Goal: Information Seeking & Learning: Learn about a topic

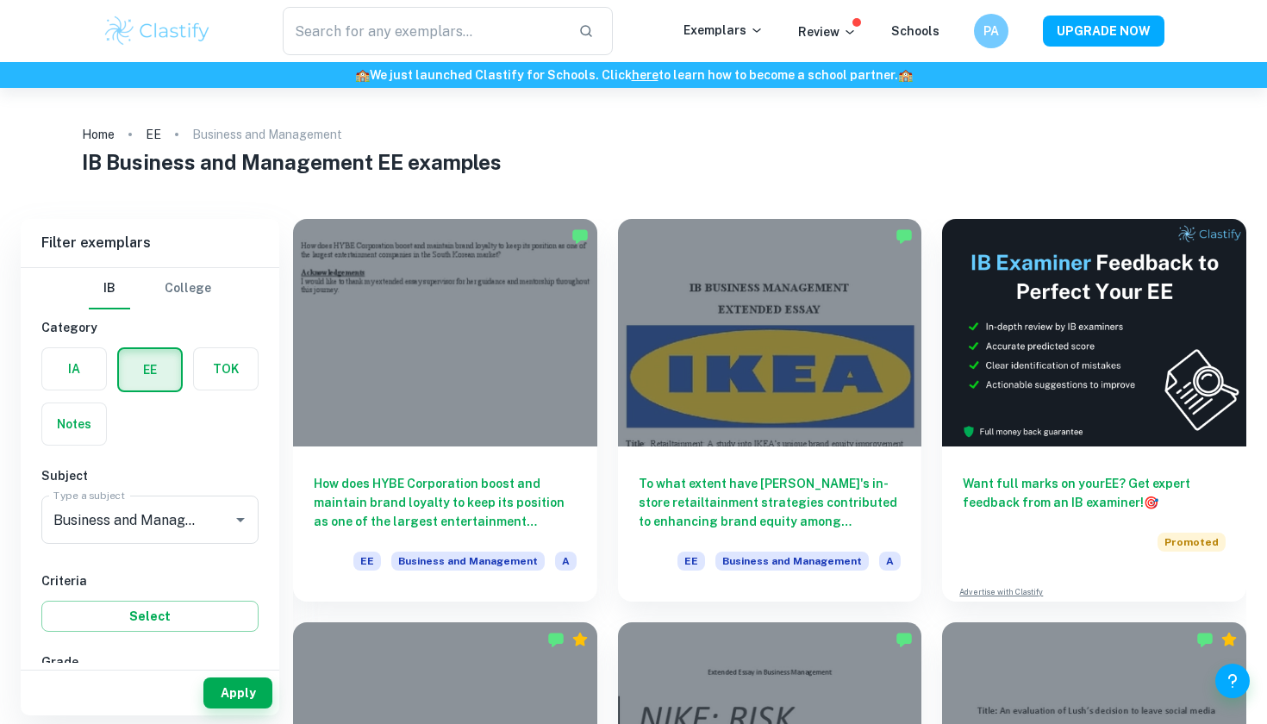
click at [230, 360] on label "button" at bounding box center [226, 368] width 64 height 41
click at [0, 0] on input "radio" at bounding box center [0, 0] width 0 height 0
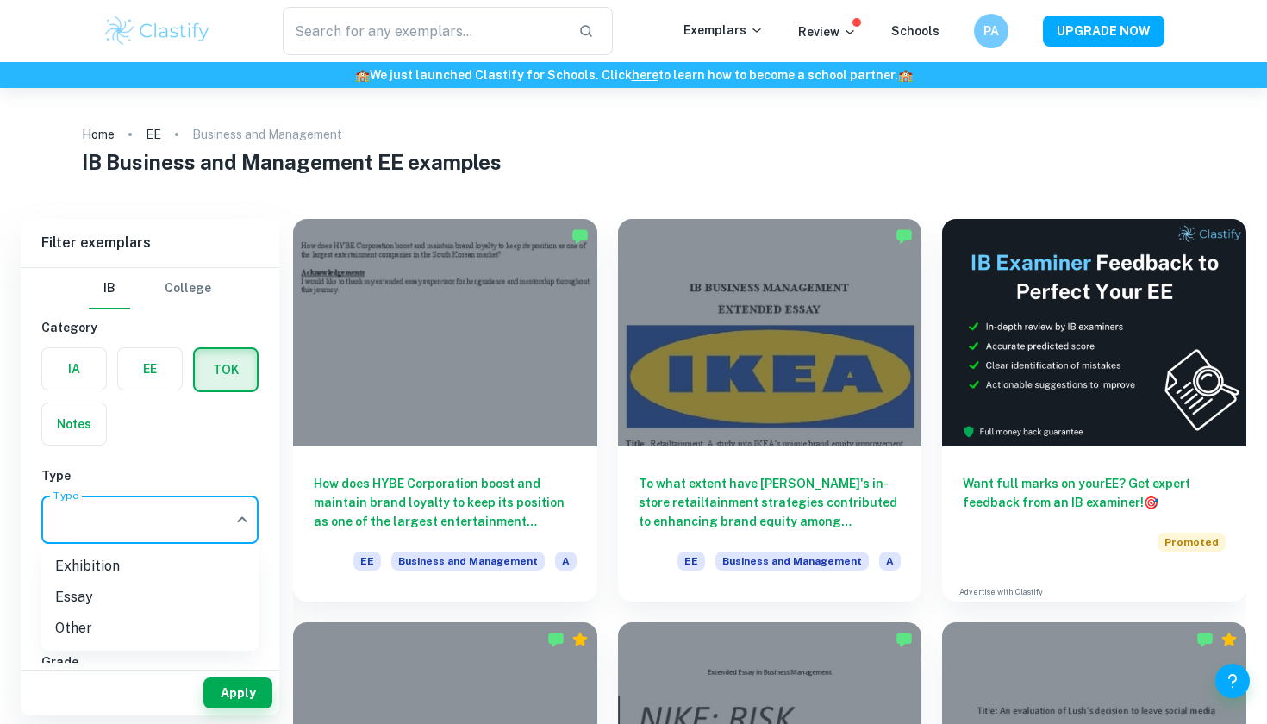
click at [163, 504] on body "We value your privacy We use cookies to enhance your browsing experience, serve…" at bounding box center [633, 450] width 1267 height 724
click at [83, 574] on li "Exhibition" at bounding box center [149, 566] width 217 height 31
type input "Exhibition"
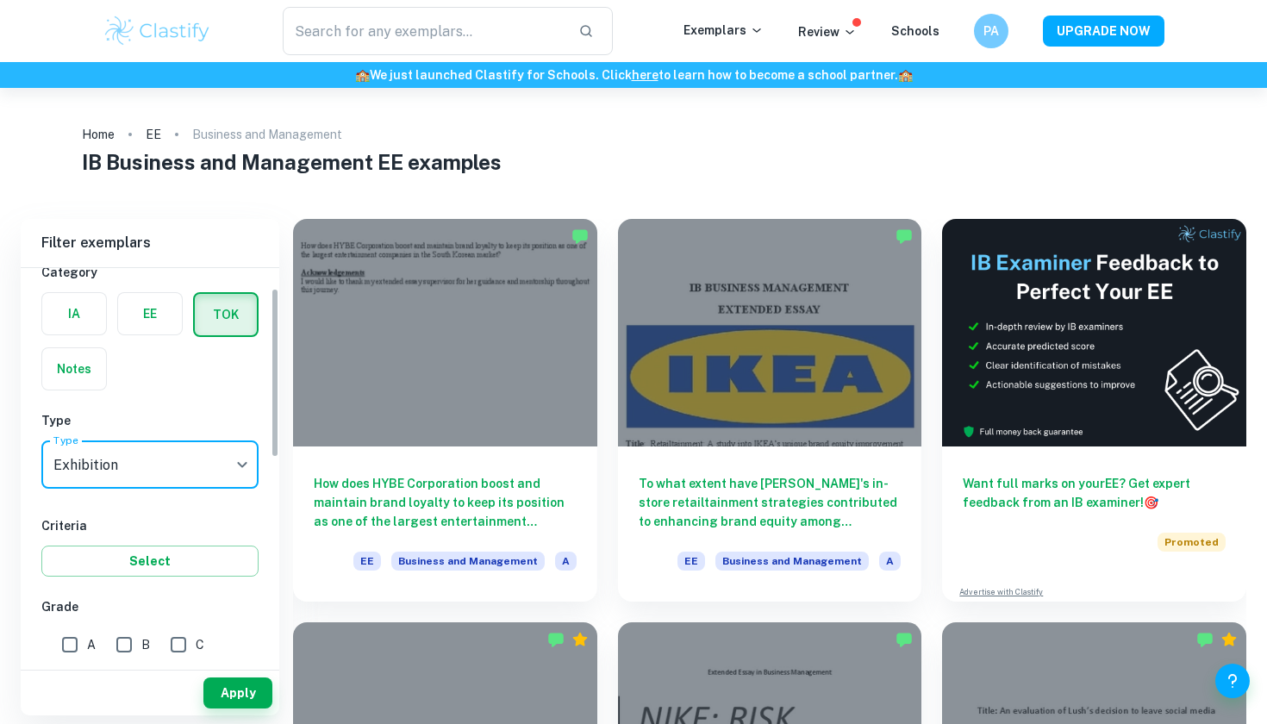
scroll to position [57, 0]
click at [72, 644] on input "A" at bounding box center [70, 643] width 34 height 34
checkbox input "true"
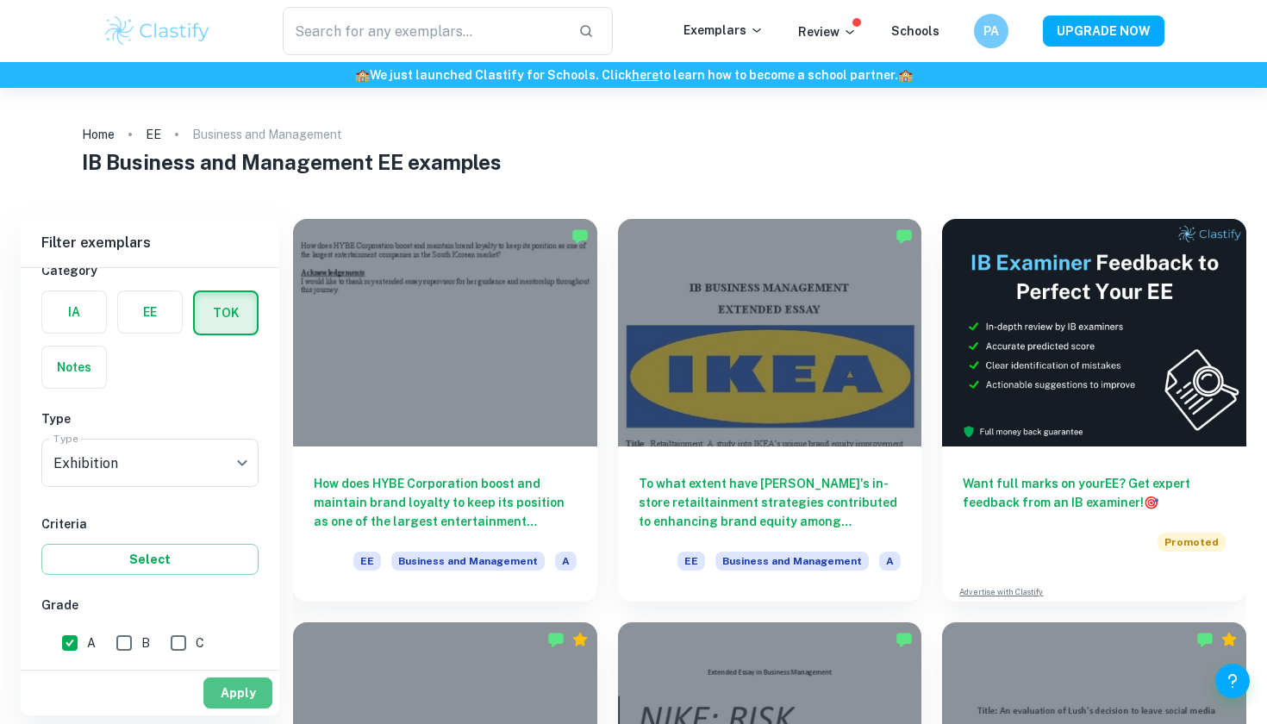
click at [258, 690] on button "Apply" at bounding box center [237, 692] width 69 height 31
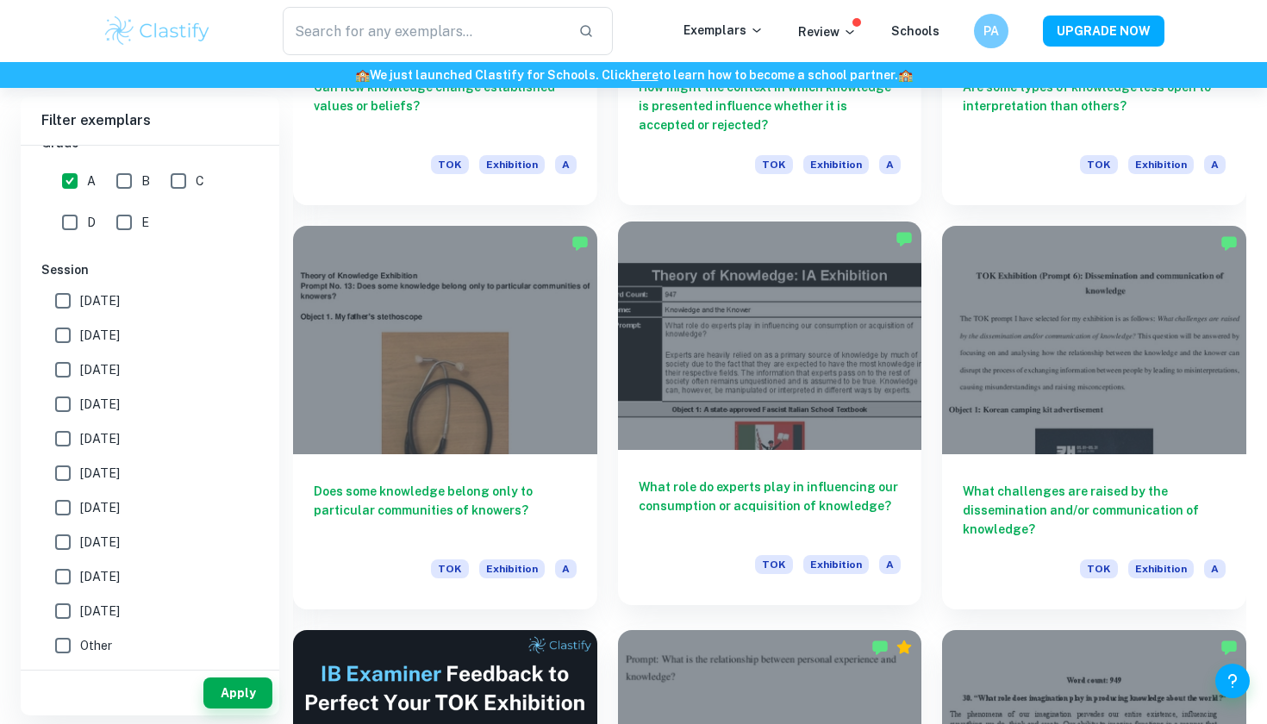
scroll to position [8841, 0]
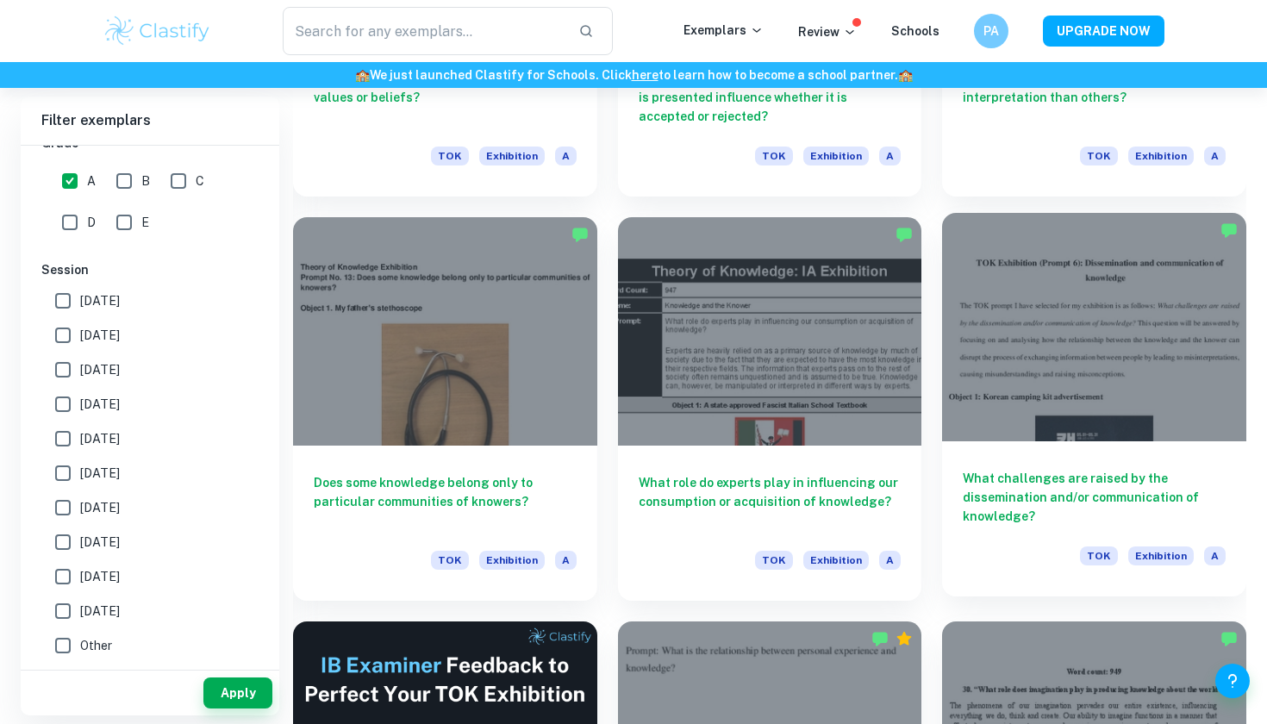
click at [1037, 386] on div at bounding box center [1094, 326] width 304 height 227
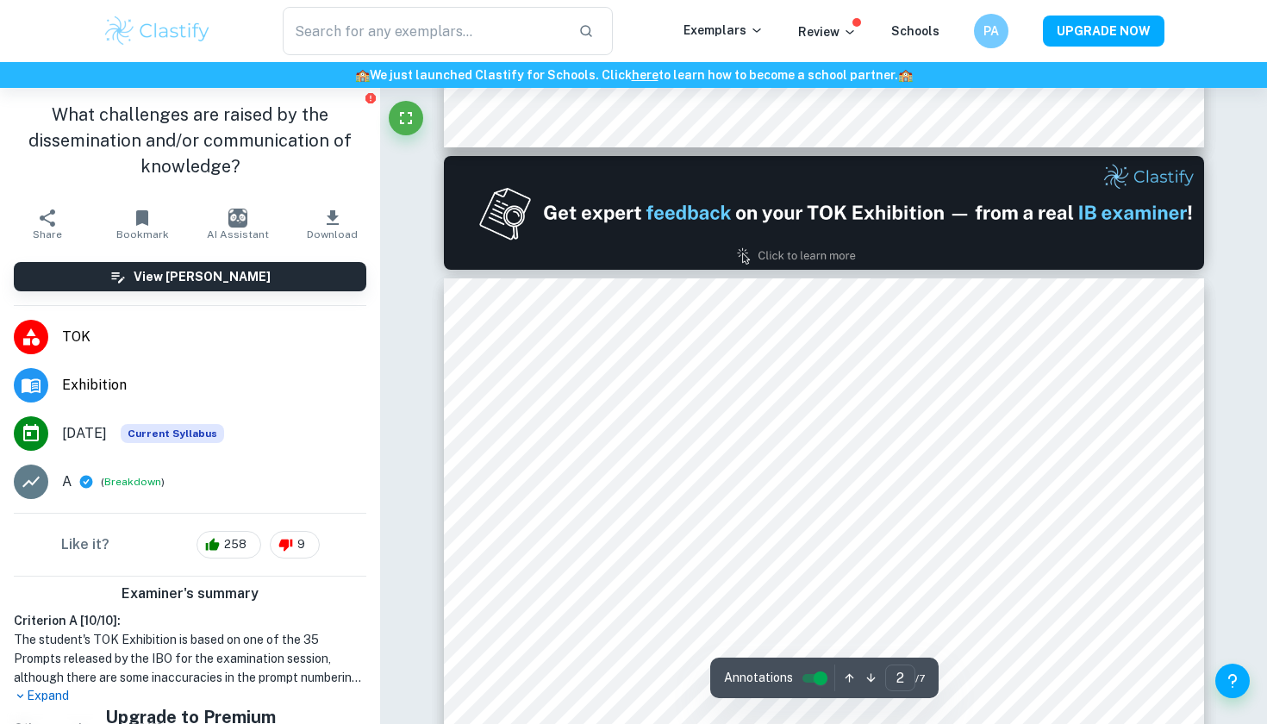
scroll to position [967, 0]
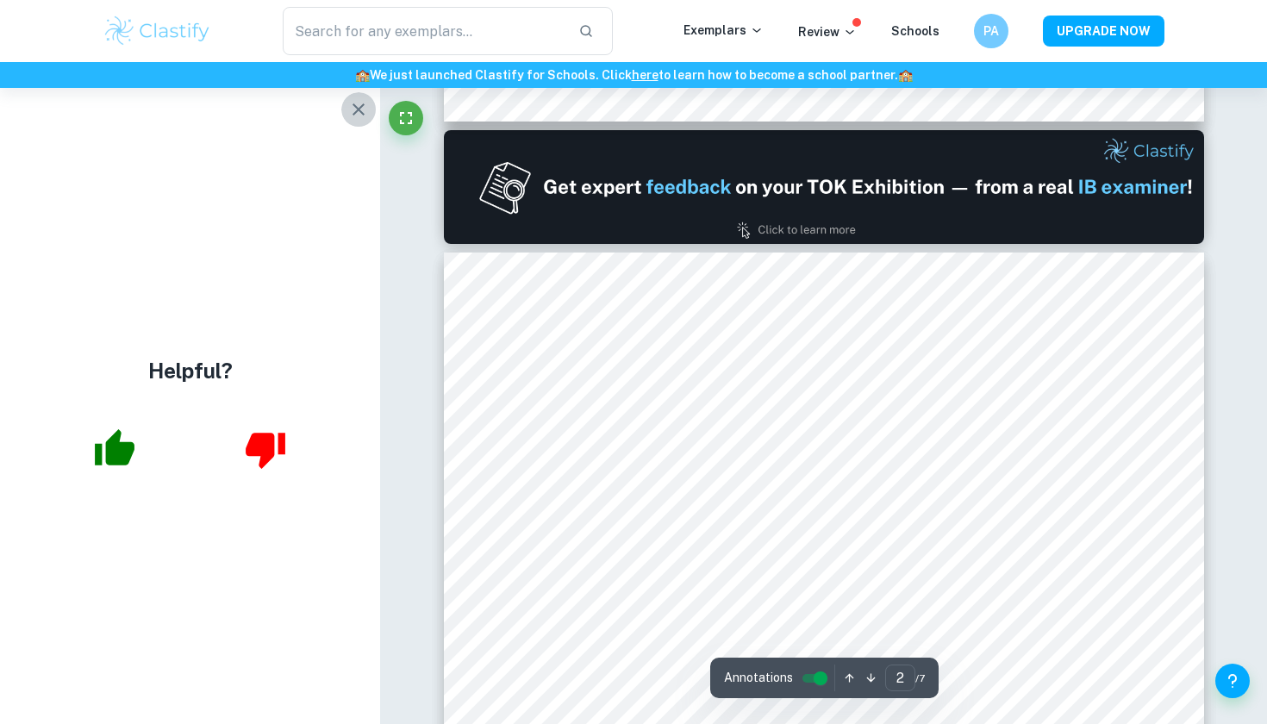
click at [357, 124] on button "button" at bounding box center [358, 109] width 34 height 34
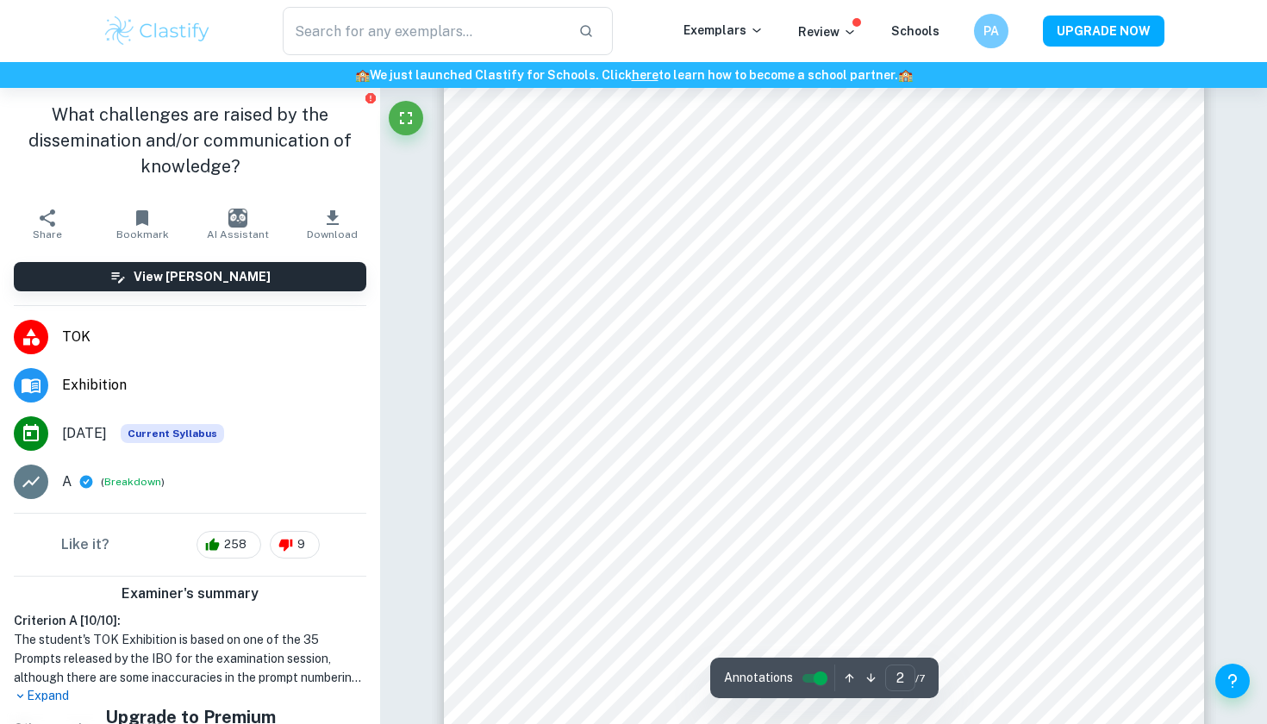
scroll to position [1691, 0]
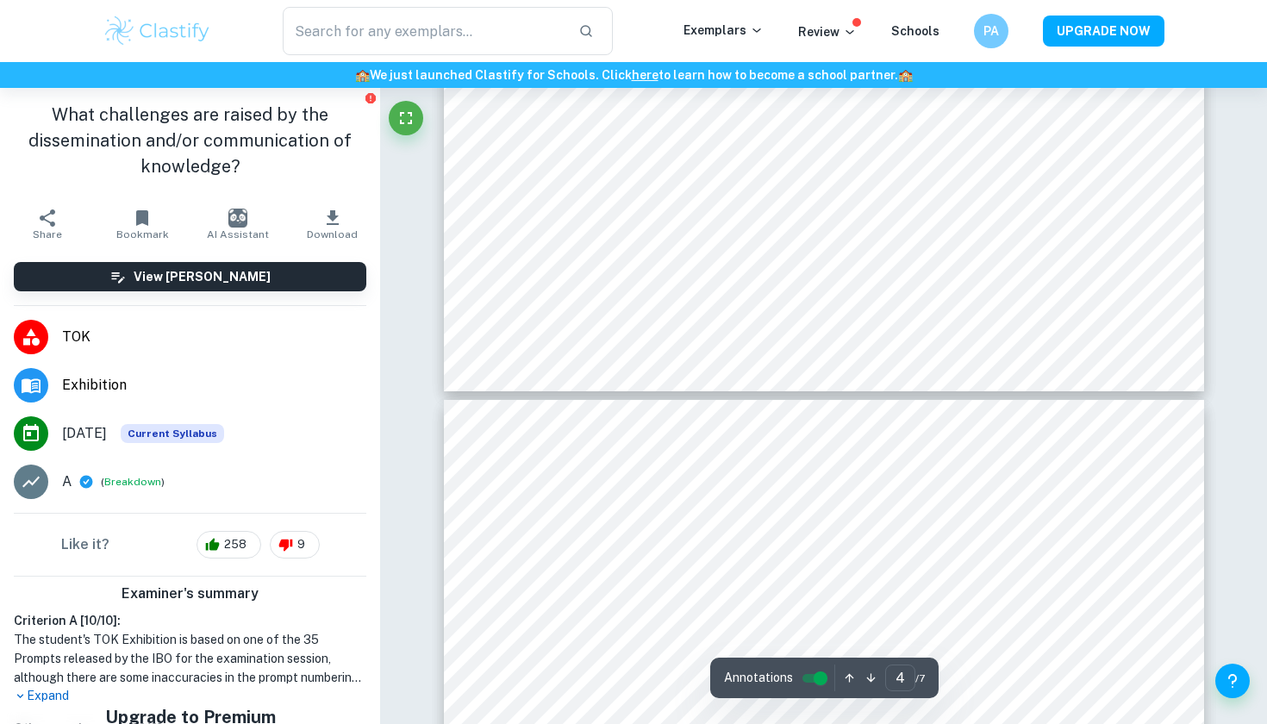
type input "5"
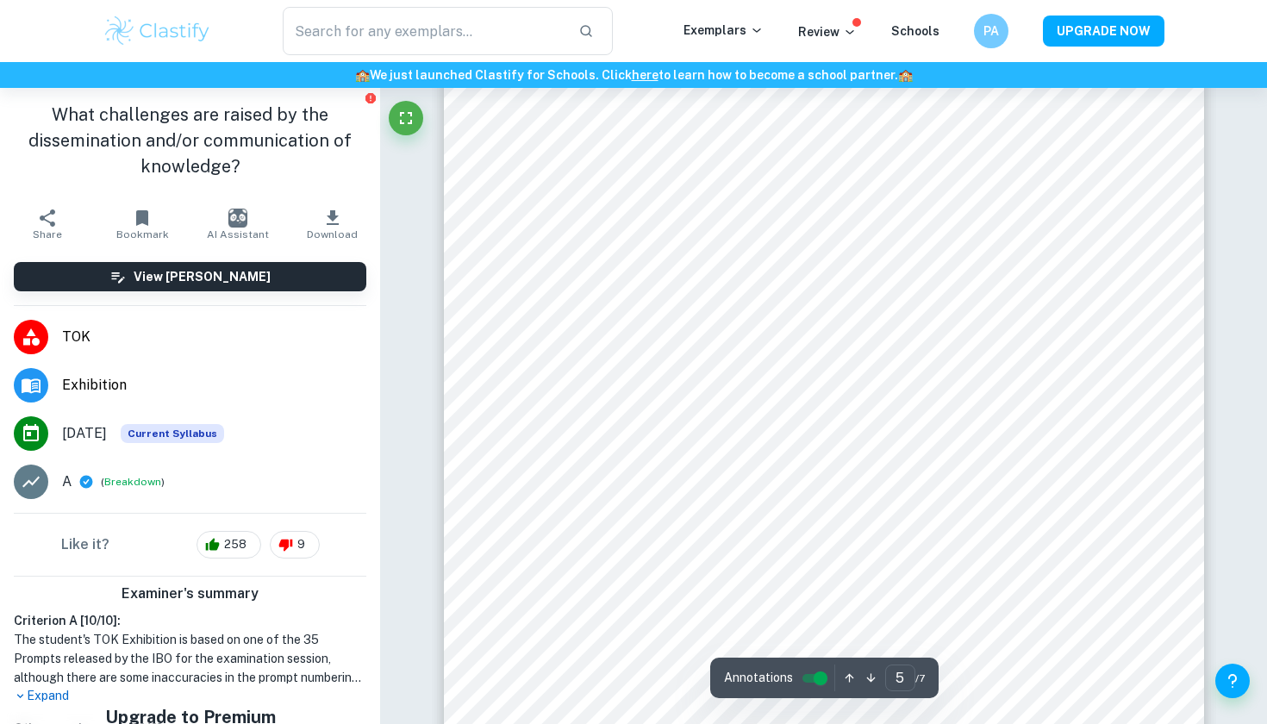
scroll to position [4323, 0]
